Goal: Transaction & Acquisition: Obtain resource

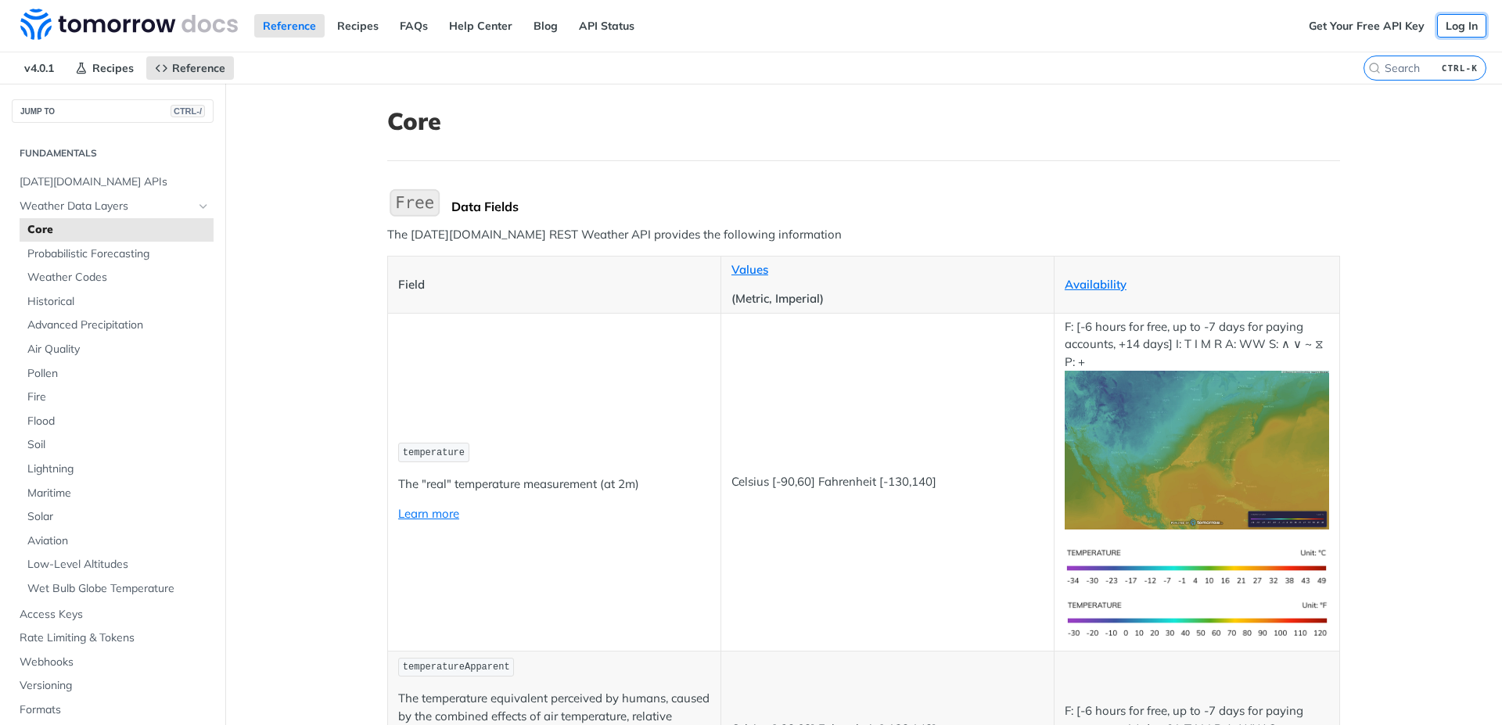
click at [1450, 34] on link "Log In" at bounding box center [1461, 25] width 49 height 23
click at [1371, 27] on link "Get Your Free API Key" at bounding box center [1366, 25] width 133 height 23
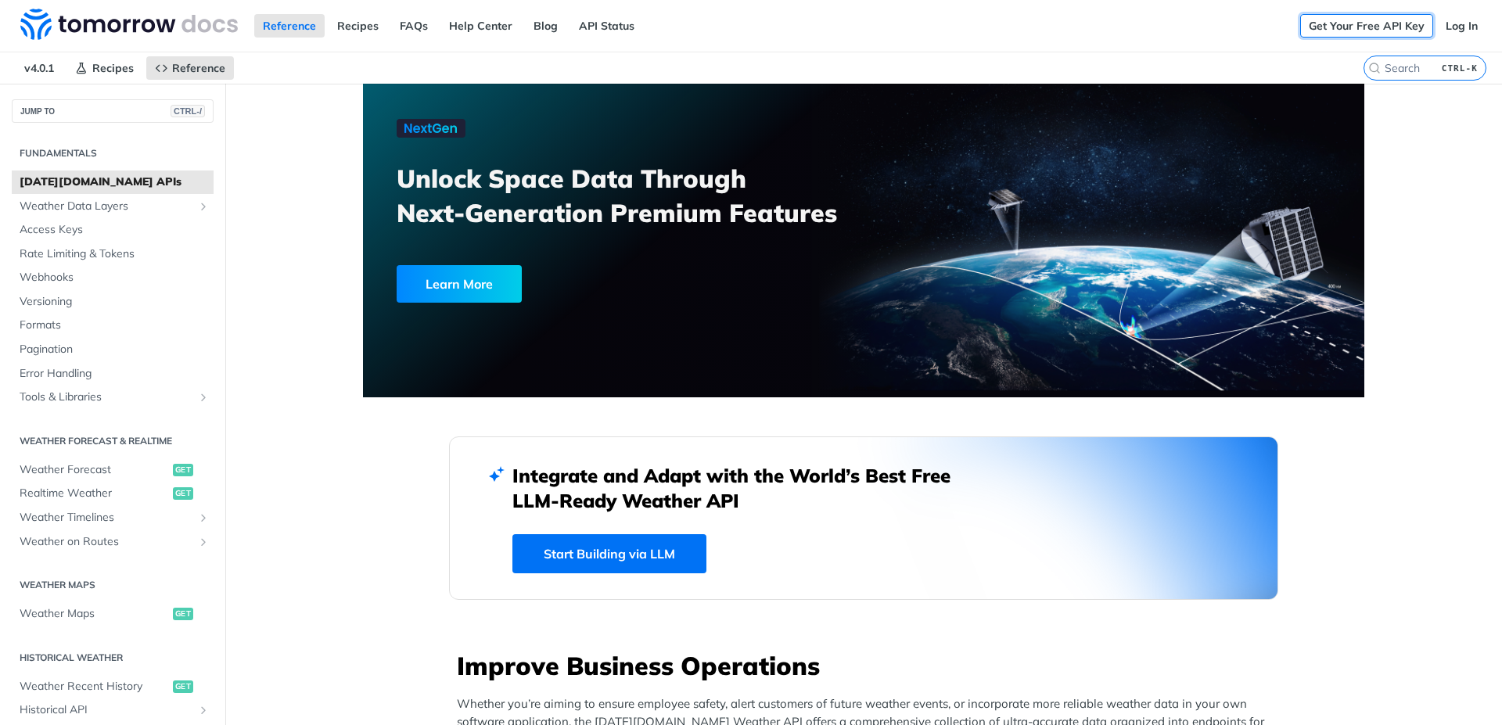
click at [1355, 23] on link "Get Your Free API Key" at bounding box center [1366, 25] width 133 height 23
click at [1343, 17] on link "Get Your Free API Key" at bounding box center [1366, 25] width 133 height 23
click at [1437, 21] on link "Log In" at bounding box center [1461, 25] width 49 height 23
